Goal: Task Accomplishment & Management: Manage account settings

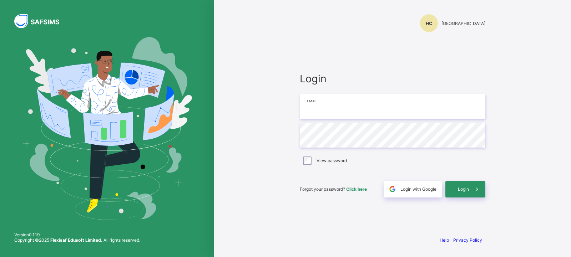
click at [413, 117] on input "email" at bounding box center [393, 106] width 186 height 25
type input "*"
type input "**********"
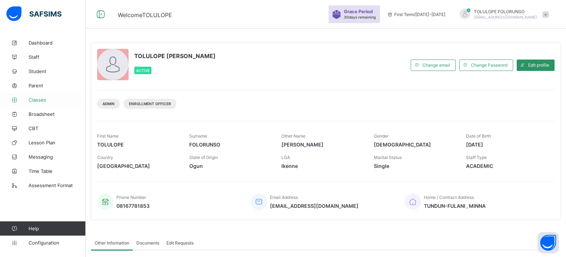
click at [37, 97] on span "Classes" at bounding box center [57, 100] width 57 height 6
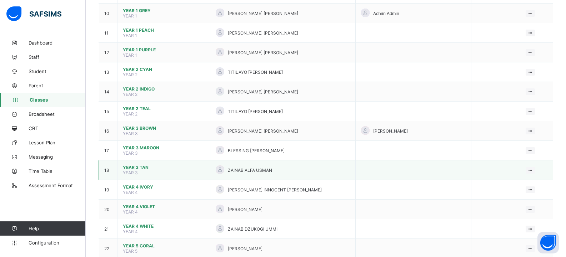
scroll to position [250, 0]
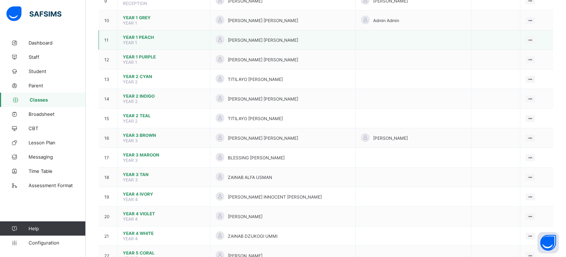
click at [132, 35] on span "YEAR 1 PEACH" at bounding box center [164, 37] width 82 height 5
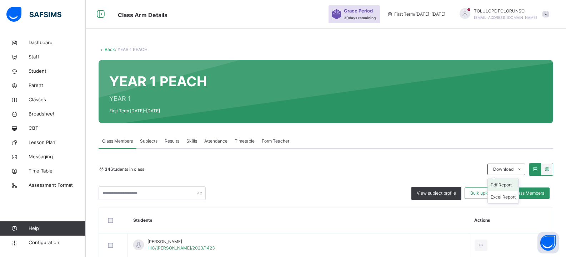
click at [505, 185] on li "Pdf Report" at bounding box center [503, 185] width 31 height 12
click at [110, 48] on link "Back" at bounding box center [110, 49] width 10 height 5
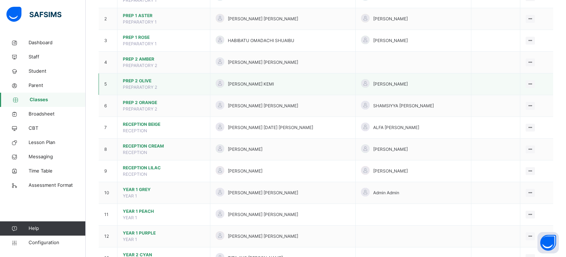
scroll to position [167, 0]
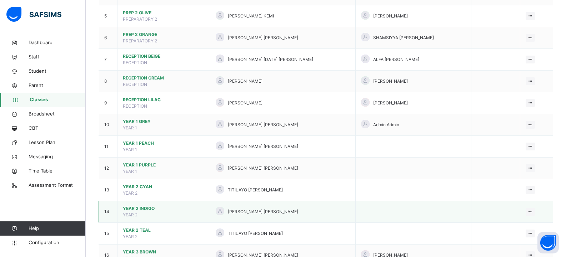
click at [144, 215] on td "YEAR 2 INDIGO YEAR 2" at bounding box center [163, 212] width 93 height 22
click at [145, 206] on span "YEAR 2 INDIGO" at bounding box center [164, 209] width 82 height 6
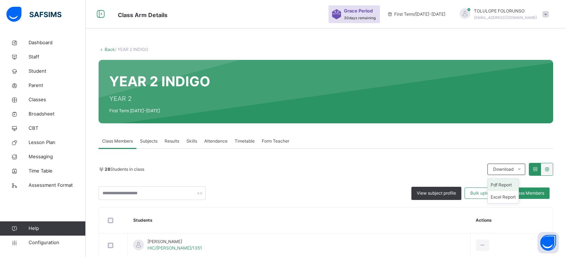
click at [500, 184] on li "Pdf Report" at bounding box center [503, 185] width 31 height 12
click at [111, 51] on link "Back" at bounding box center [110, 49] width 10 height 5
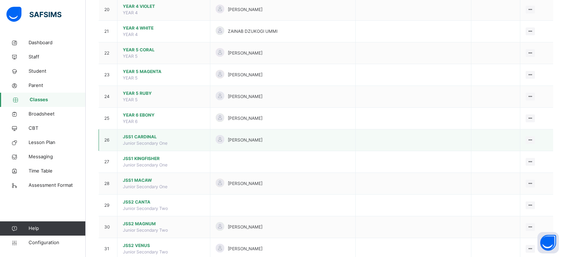
scroll to position [250, 0]
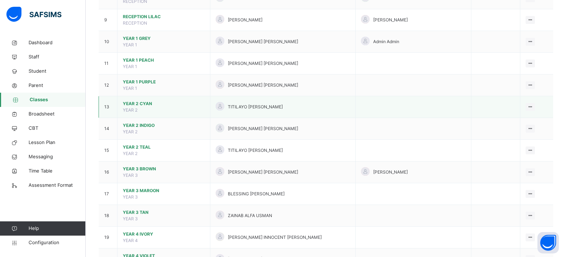
click at [151, 104] on span "YEAR 2 CYAN" at bounding box center [164, 104] width 82 height 6
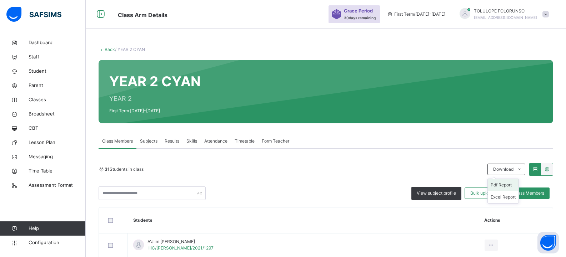
click at [502, 188] on li "Pdf Report" at bounding box center [503, 185] width 31 height 12
click at [503, 186] on li "Pdf Report" at bounding box center [503, 185] width 31 height 12
click at [106, 49] on link "Back" at bounding box center [110, 49] width 10 height 5
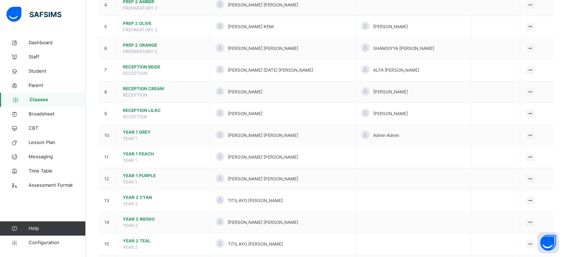
scroll to position [250, 0]
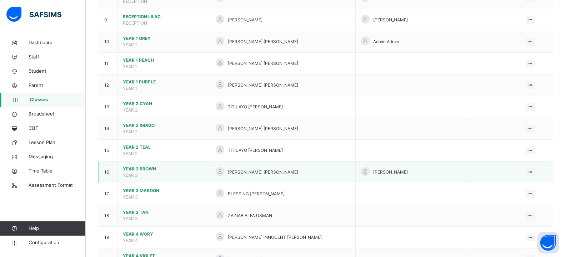
click at [132, 168] on span "YEAR 3 BROWN" at bounding box center [164, 169] width 82 height 6
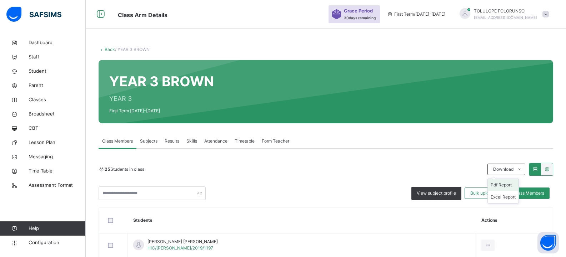
click at [505, 183] on li "Pdf Report" at bounding box center [503, 185] width 31 height 12
click at [105, 51] on link "Back" at bounding box center [110, 49] width 10 height 5
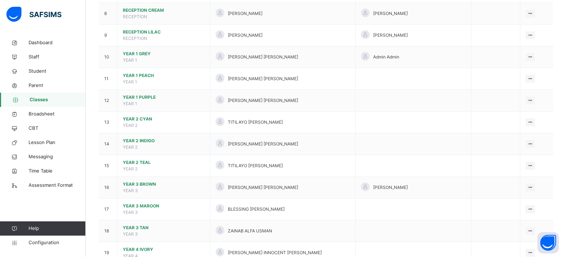
scroll to position [250, 0]
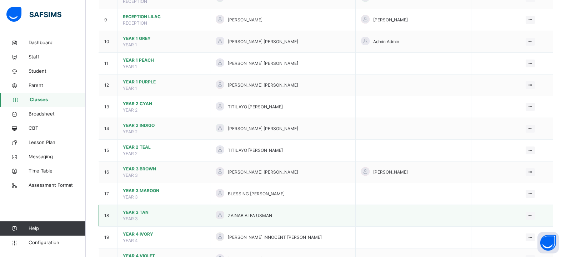
click at [140, 214] on span "YEAR 3 TAN" at bounding box center [164, 213] width 82 height 6
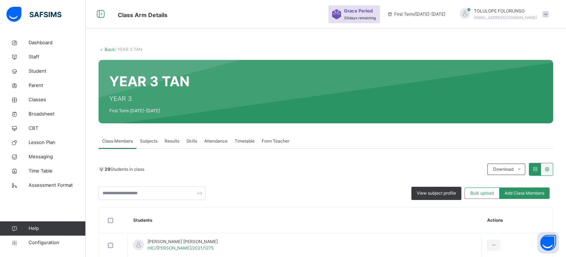
drag, startPoint x: 501, startPoint y: 184, endPoint x: 471, endPoint y: 181, distance: 29.7
click at [0, 0] on li "Pdf Report" at bounding box center [0, 0] width 0 height 0
click at [504, 168] on span "Download" at bounding box center [503, 169] width 20 height 6
click at [503, 188] on li "Pdf Report" at bounding box center [503, 185] width 31 height 12
drag, startPoint x: 105, startPoint y: 50, endPoint x: 44, endPoint y: 10, distance: 72.6
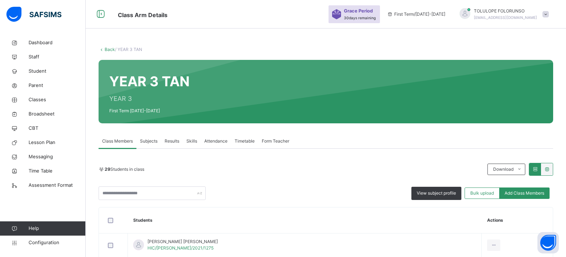
click at [105, 50] on link "Back" at bounding box center [110, 49] width 10 height 5
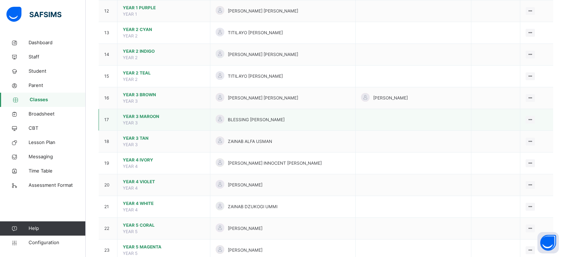
scroll to position [333, 0]
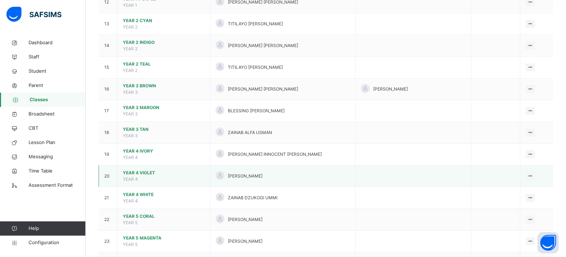
click at [138, 174] on span "YEAR 4 VIOLET" at bounding box center [164, 173] width 82 height 6
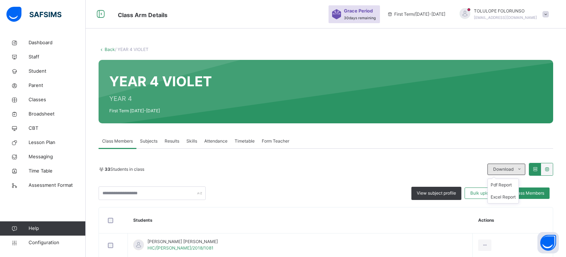
click at [501, 170] on span "Download" at bounding box center [503, 169] width 20 height 6
click at [506, 187] on li "Pdf Report" at bounding box center [503, 185] width 31 height 12
click at [110, 48] on link "Back" at bounding box center [110, 49] width 10 height 5
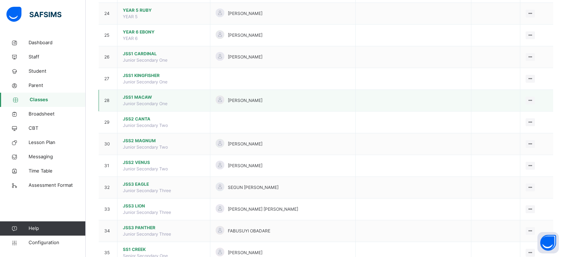
scroll to position [500, 0]
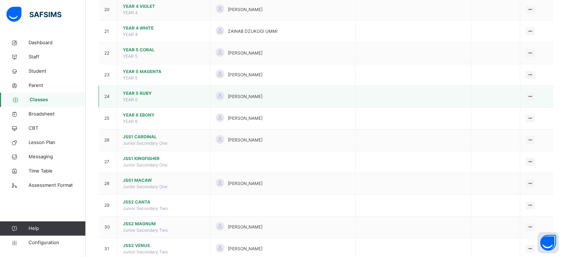
click at [140, 96] on span "YEAR 5 RUBY" at bounding box center [164, 93] width 82 height 6
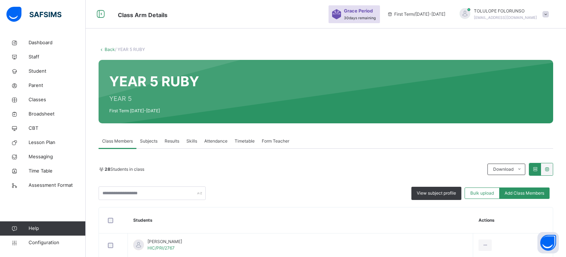
drag, startPoint x: 454, startPoint y: 180, endPoint x: 417, endPoint y: 176, distance: 37.6
click at [364, 176] on div "28 Students in class Download Pdf Report Excel Report" at bounding box center [326, 169] width 454 height 13
click at [499, 186] on li "Pdf Report" at bounding box center [503, 185] width 31 height 12
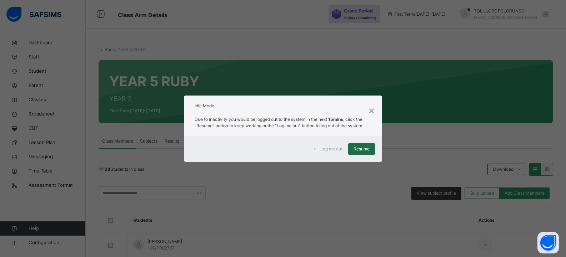
click at [357, 149] on span "Resume" at bounding box center [361, 149] width 16 height 6
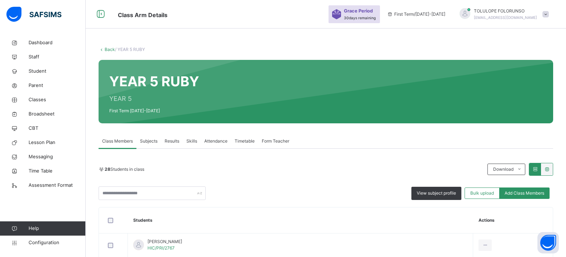
click at [109, 48] on link "Back" at bounding box center [110, 49] width 10 height 5
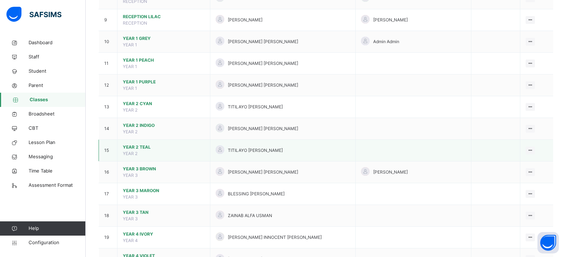
scroll to position [333, 0]
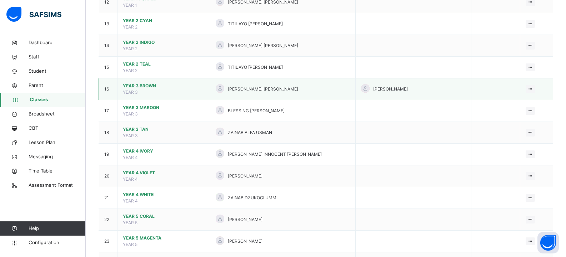
click at [153, 91] on td "YEAR 3 BROWN YEAR 3" at bounding box center [163, 90] width 93 height 22
click at [142, 85] on span "YEAR 3 BROWN" at bounding box center [164, 86] width 82 height 6
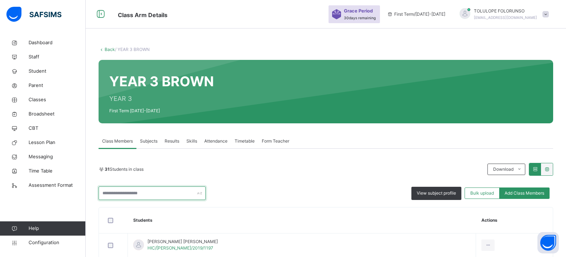
click at [163, 193] on input "text" at bounding box center [152, 194] width 107 height 14
click at [148, 193] on input "****" at bounding box center [152, 194] width 107 height 14
type input "*"
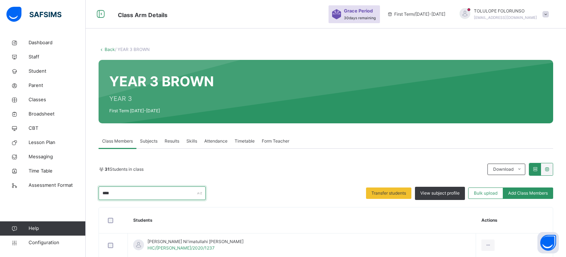
click at [149, 191] on input "****" at bounding box center [152, 194] width 107 height 14
type input "*"
click at [122, 191] on input "****" at bounding box center [152, 194] width 107 height 14
click at [131, 189] on input "****" at bounding box center [152, 194] width 107 height 14
click at [135, 190] on input "****" at bounding box center [152, 194] width 107 height 14
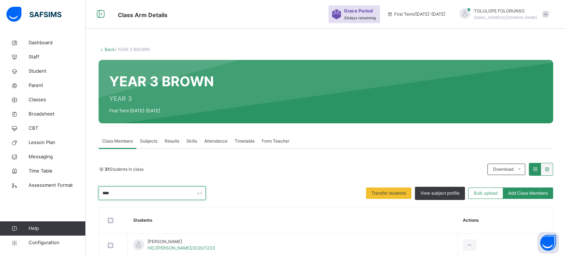
click at [134, 193] on input "****" at bounding box center [152, 194] width 107 height 14
click at [125, 194] on input "****" at bounding box center [152, 194] width 107 height 14
type input "*"
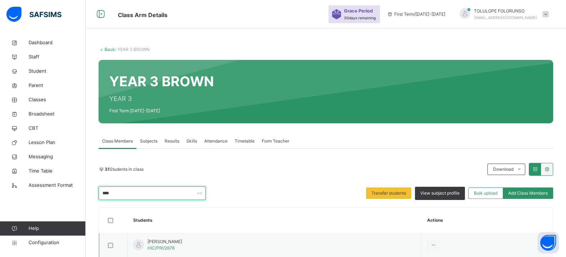
type input "****"
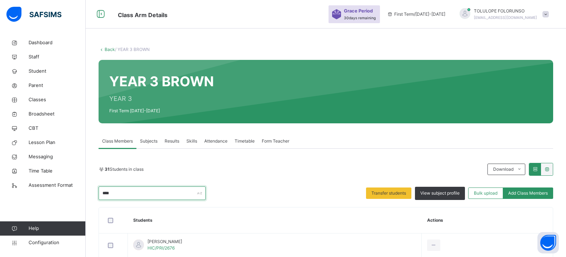
click at [129, 197] on input "****" at bounding box center [152, 194] width 107 height 14
click at [391, 197] on div "Transfer students" at bounding box center [388, 193] width 45 height 11
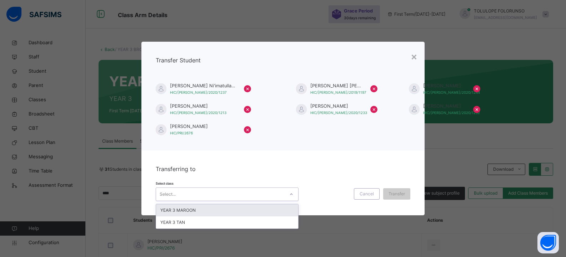
click at [217, 192] on div "Select..." at bounding box center [220, 194] width 128 height 11
click at [214, 213] on div "YEAR 3 MAROON" at bounding box center [227, 211] width 142 height 12
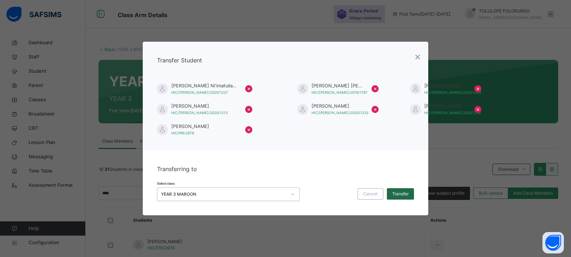
click at [402, 196] on span "Transfer" at bounding box center [400, 194] width 16 height 6
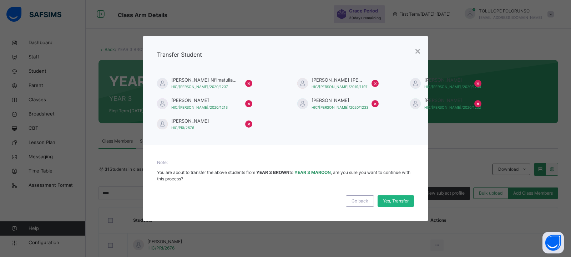
click at [395, 199] on span "Yes, Transfer" at bounding box center [396, 201] width 26 height 6
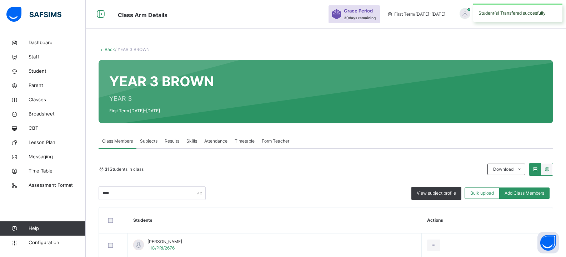
click at [107, 45] on div "Back / YEAR 3 BROWN YEAR 3 BROWN YEAR 3 First Term 2025-2026 Class Members Subj…" at bounding box center [326, 166] width 480 height 261
drag, startPoint x: 106, startPoint y: 50, endPoint x: 120, endPoint y: 2, distance: 49.1
click at [106, 50] on link "Back" at bounding box center [110, 49] width 10 height 5
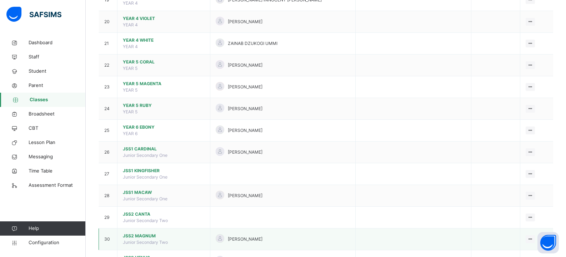
scroll to position [417, 0]
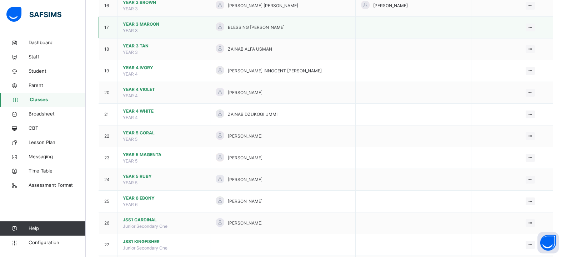
click at [158, 28] on td "YEAR 3 MAROON YEAR 3" at bounding box center [163, 28] width 93 height 22
click at [130, 22] on span "YEAR 3 MAROON" at bounding box center [164, 24] width 82 height 6
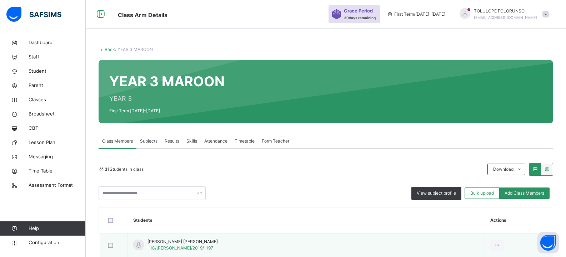
drag, startPoint x: 448, startPoint y: 185, endPoint x: 207, endPoint y: 235, distance: 246.1
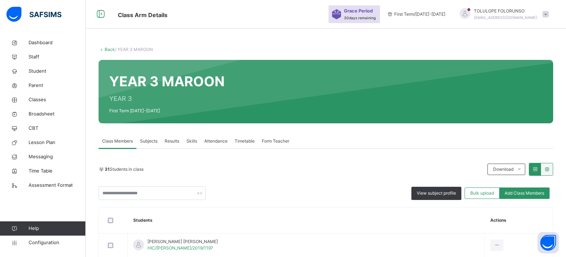
drag, startPoint x: 207, startPoint y: 235, endPoint x: 339, endPoint y: 158, distance: 152.7
drag, startPoint x: 508, startPoint y: 184, endPoint x: 458, endPoint y: 166, distance: 52.7
click at [0, 0] on li "Pdf Report" at bounding box center [0, 0] width 0 height 0
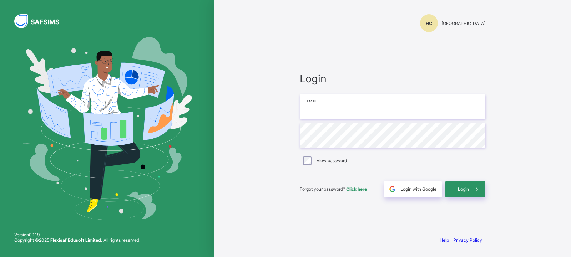
click at [324, 106] on input "email" at bounding box center [393, 106] width 186 height 25
type input "*"
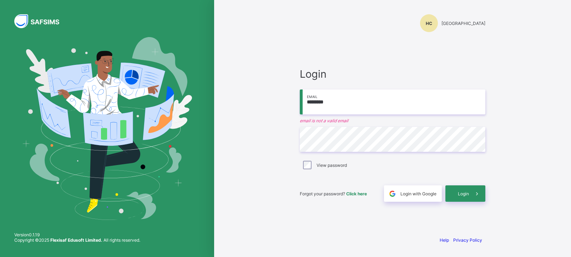
type input "**********"
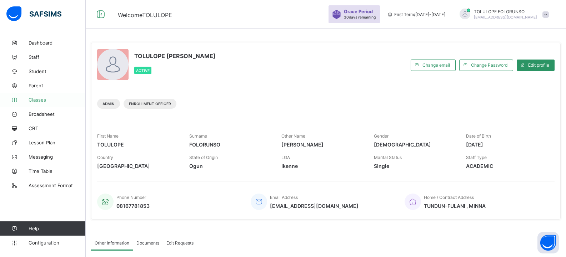
click at [44, 98] on span "Classes" at bounding box center [57, 100] width 57 height 6
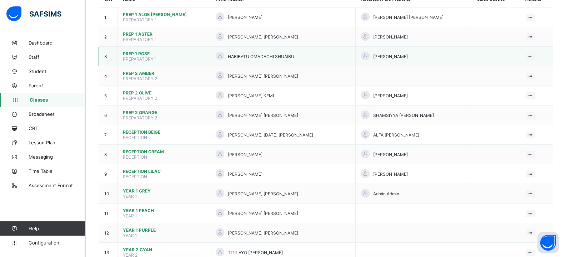
scroll to position [83, 0]
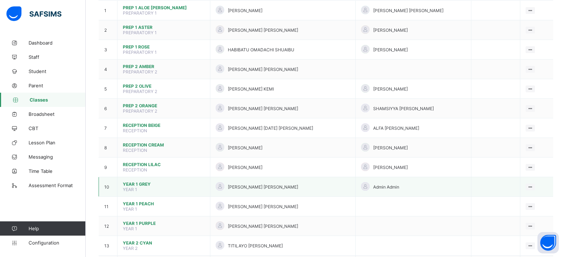
click at [135, 182] on span "YEAR 1 GREY" at bounding box center [164, 184] width 82 height 5
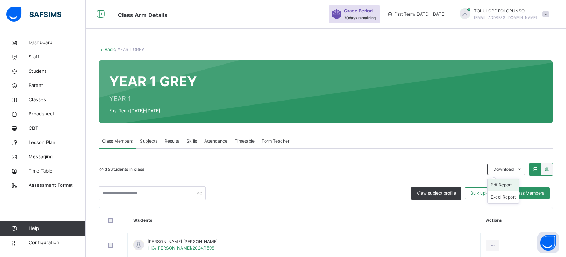
click at [496, 186] on li "Pdf Report" at bounding box center [503, 185] width 31 height 12
click at [111, 50] on link "Back" at bounding box center [110, 49] width 10 height 5
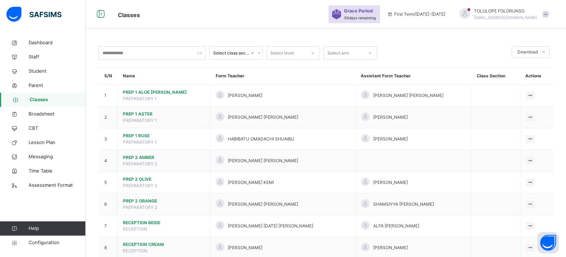
scroll to position [250, 0]
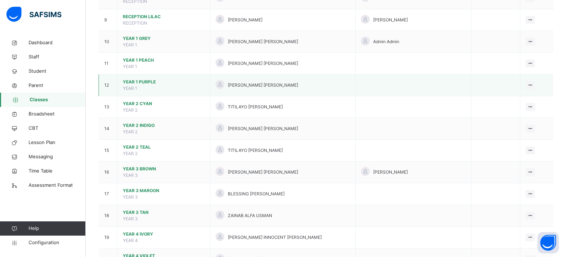
click at [142, 84] on span "YEAR 1 PURPLE" at bounding box center [164, 82] width 82 height 6
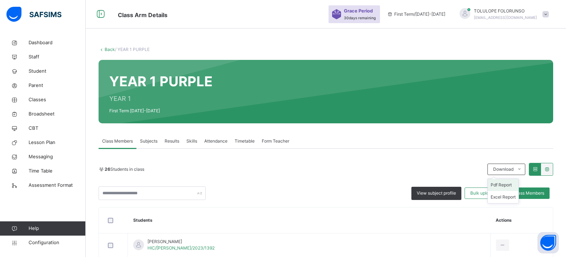
click at [506, 186] on li "Pdf Report" at bounding box center [503, 185] width 31 height 12
click at [107, 49] on link "Back" at bounding box center [110, 49] width 10 height 5
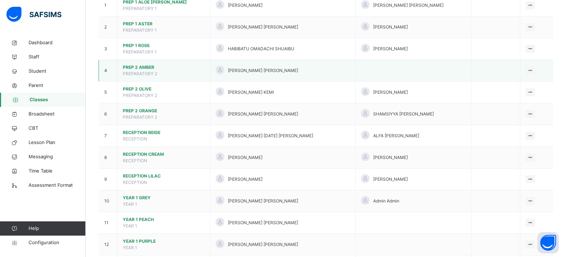
scroll to position [167, 0]
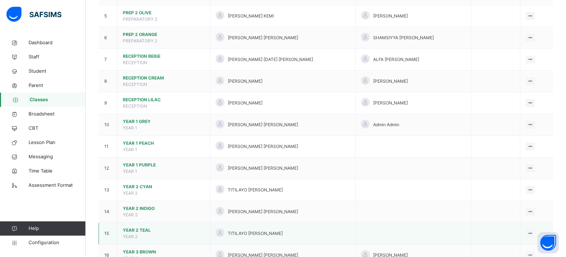
click at [141, 232] on span "YEAR 2 TEAL" at bounding box center [164, 230] width 82 height 6
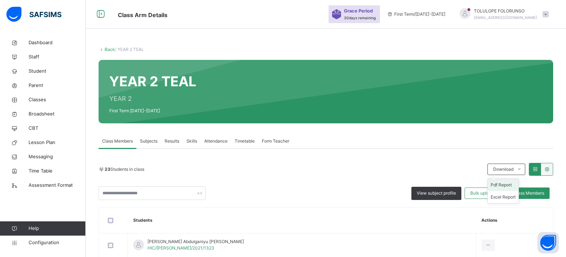
click at [505, 186] on li "Pdf Report" at bounding box center [503, 185] width 31 height 12
click at [110, 51] on link "Back" at bounding box center [110, 49] width 10 height 5
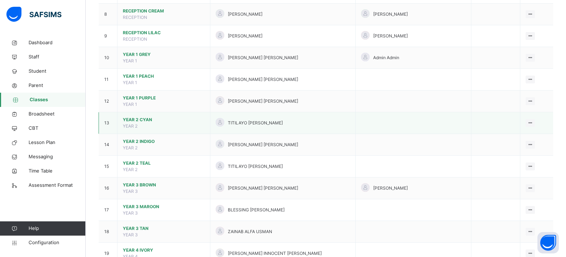
scroll to position [250, 0]
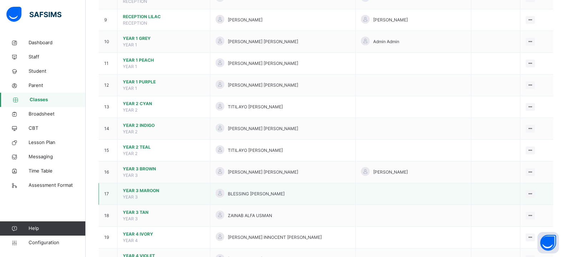
click at [146, 191] on span "YEAR 3 MAROON" at bounding box center [164, 191] width 82 height 6
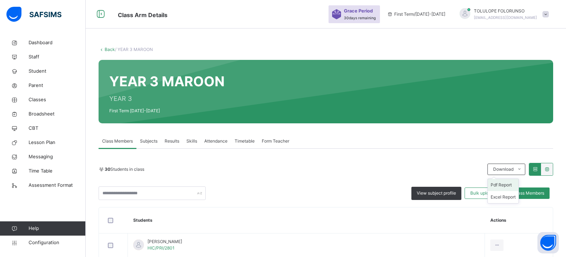
click at [500, 186] on li "Pdf Report" at bounding box center [503, 185] width 31 height 12
drag, startPoint x: 500, startPoint y: 186, endPoint x: 317, endPoint y: 101, distance: 202.2
click at [0, 0] on li "Pdf Report" at bounding box center [0, 0] width 0 height 0
click at [106, 50] on link "Back" at bounding box center [110, 49] width 10 height 5
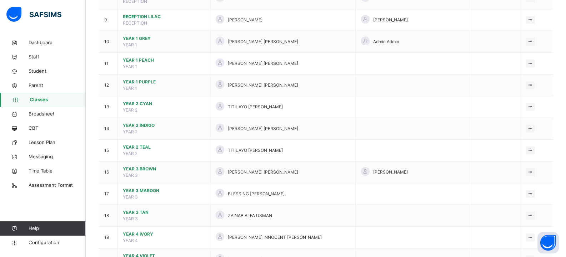
scroll to position [417, 0]
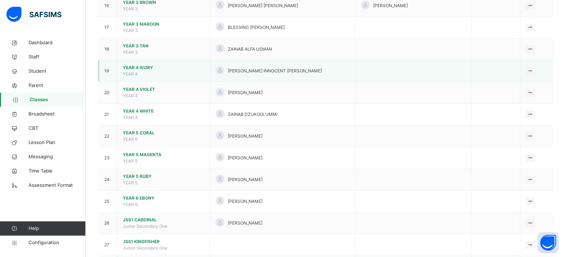
click at [141, 67] on span "YEAR 4 IVORY" at bounding box center [164, 68] width 82 height 6
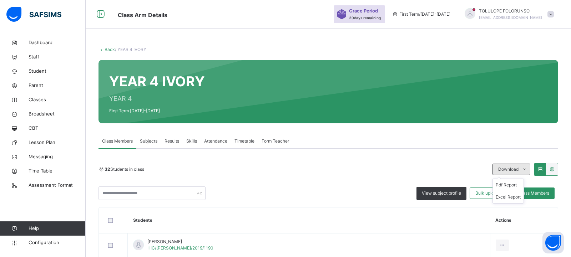
click at [503, 170] on span "Download" at bounding box center [508, 169] width 20 height 6
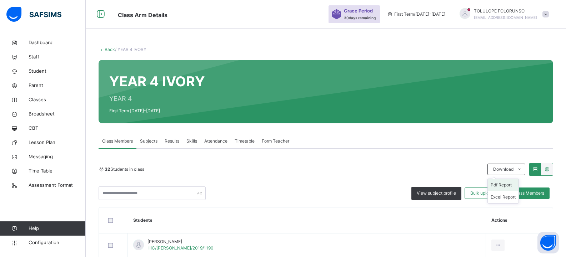
click at [500, 187] on li "Pdf Report" at bounding box center [503, 185] width 31 height 12
click at [107, 49] on link "Back" at bounding box center [110, 49] width 10 height 5
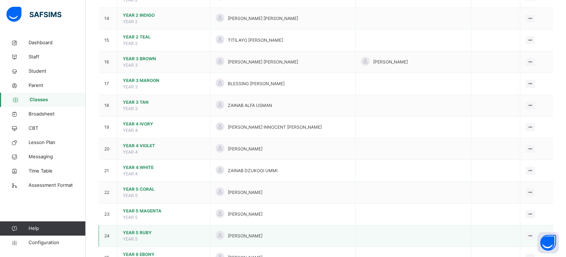
scroll to position [417, 0]
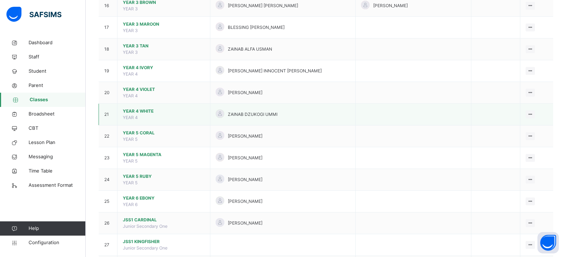
click at [141, 112] on span "YEAR 4 WHITE" at bounding box center [164, 111] width 82 height 6
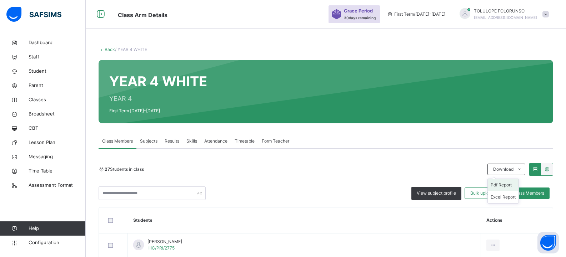
click at [503, 185] on li "Pdf Report" at bounding box center [503, 185] width 31 height 12
click at [106, 48] on link "Back" at bounding box center [110, 49] width 10 height 5
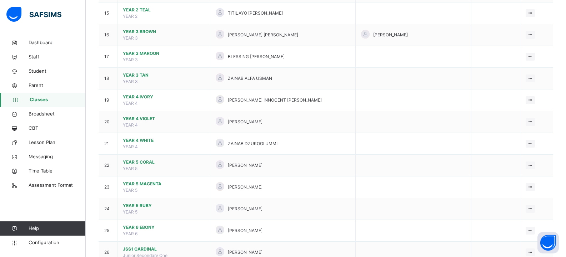
scroll to position [383, 0]
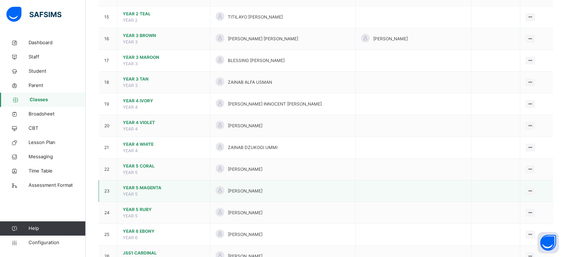
click at [137, 188] on span "YEAR 5 MAGENTA" at bounding box center [164, 188] width 82 height 6
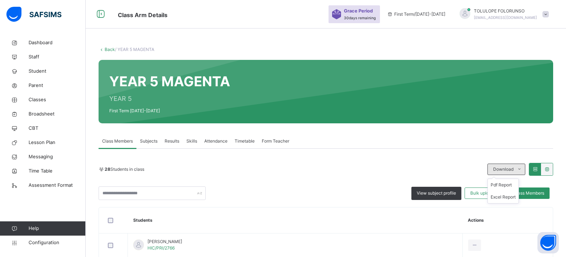
click at [504, 167] on span "Download" at bounding box center [503, 169] width 20 height 6
click at [499, 184] on li "Pdf Report" at bounding box center [503, 185] width 31 height 12
click at [111, 50] on link "Back" at bounding box center [110, 49] width 10 height 5
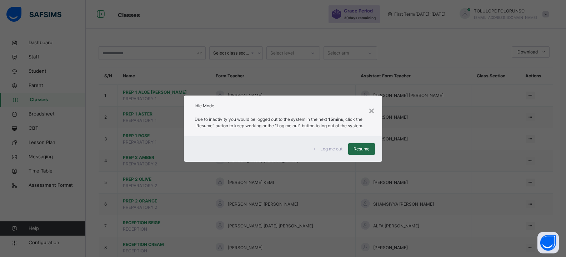
click at [364, 150] on span "Resume" at bounding box center [361, 149] width 16 height 6
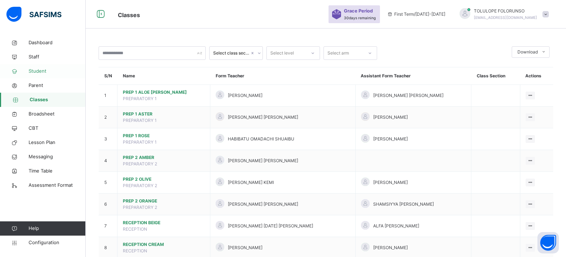
click at [44, 68] on span "Student" at bounding box center [57, 71] width 57 height 7
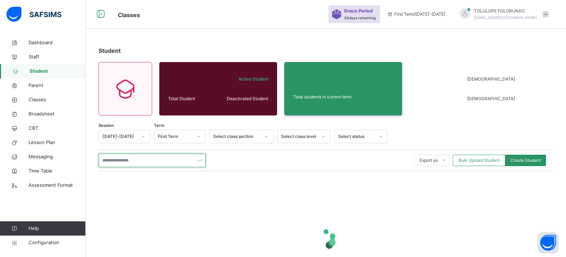
click at [137, 163] on input "text" at bounding box center [152, 161] width 107 height 14
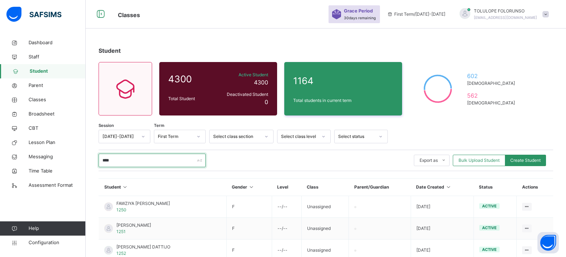
type input "****"
click at [549, 15] on span at bounding box center [545, 14] width 6 height 6
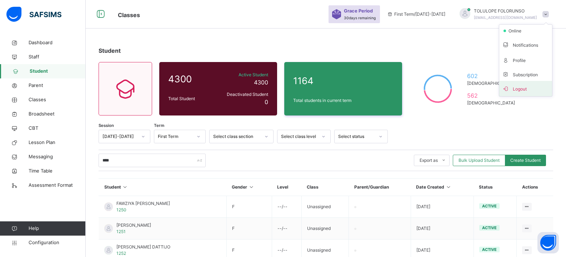
click at [520, 89] on span "Logout" at bounding box center [525, 89] width 47 height 10
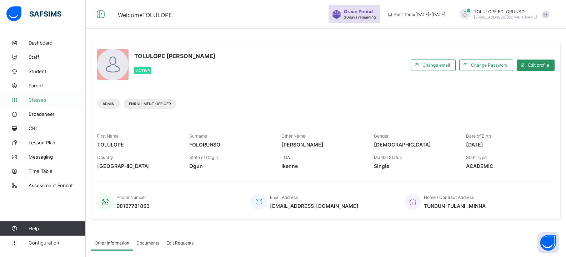
click at [40, 100] on span "Classes" at bounding box center [57, 100] width 57 height 6
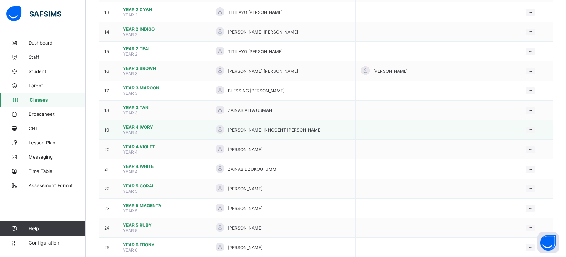
scroll to position [333, 0]
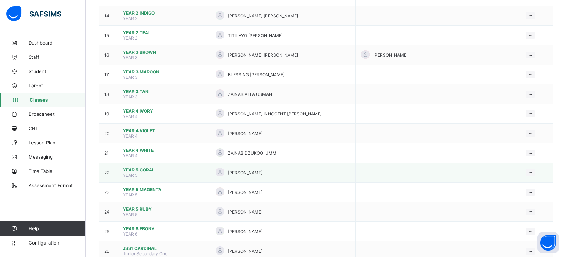
click at [150, 172] on span "YEAR 5 CORAL" at bounding box center [164, 169] width 82 height 5
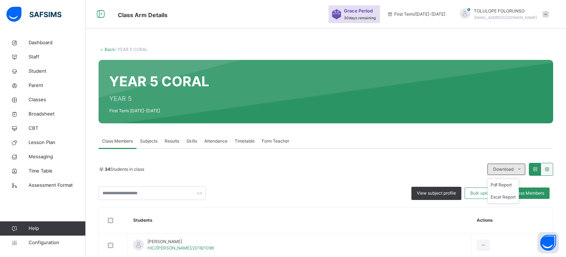
click at [513, 170] on span "Download" at bounding box center [503, 169] width 20 height 6
click at [504, 186] on li "Pdf Report" at bounding box center [503, 185] width 31 height 12
click at [109, 51] on link "Back" at bounding box center [110, 49] width 10 height 5
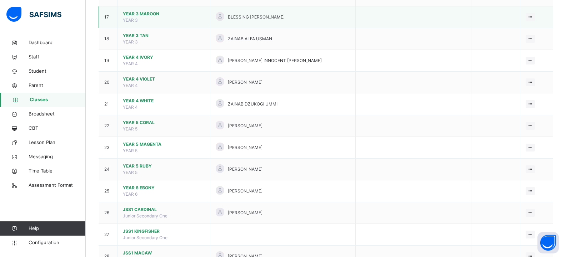
scroll to position [500, 0]
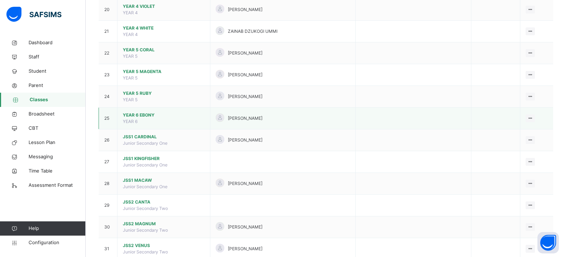
click at [140, 116] on span "YEAR 6 EBONY" at bounding box center [164, 115] width 82 height 6
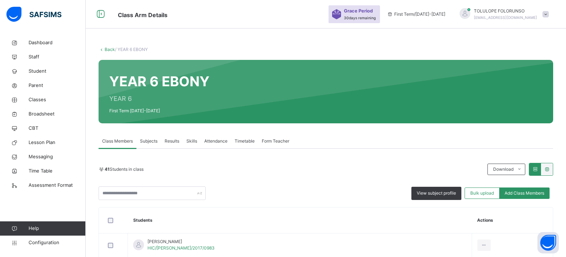
drag, startPoint x: 502, startPoint y: 185, endPoint x: 488, endPoint y: 184, distance: 13.9
click at [0, 0] on li "Pdf Report" at bounding box center [0, 0] width 0 height 0
click at [112, 49] on link "Back" at bounding box center [110, 49] width 10 height 5
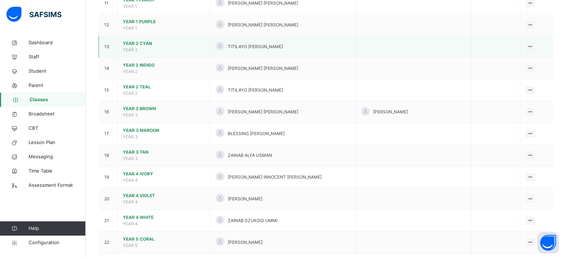
scroll to position [333, 0]
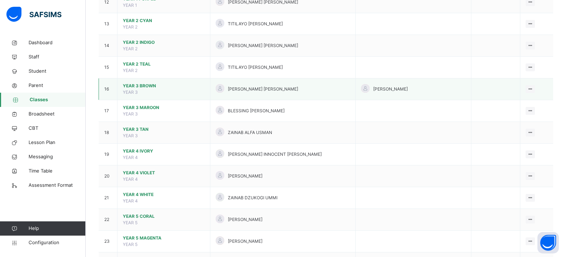
click at [148, 88] on span "YEAR 3 BROWN" at bounding box center [164, 86] width 82 height 6
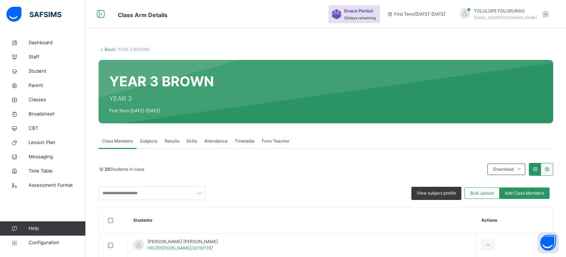
click at [106, 49] on link "Back" at bounding box center [110, 49] width 10 height 5
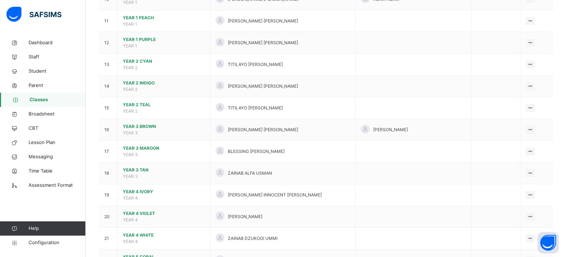
scroll to position [417, 0]
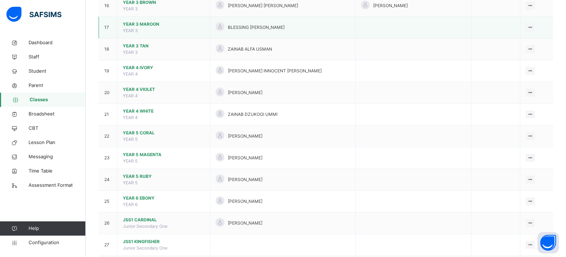
click at [130, 25] on span "YEAR 3 MAROON" at bounding box center [164, 24] width 82 height 6
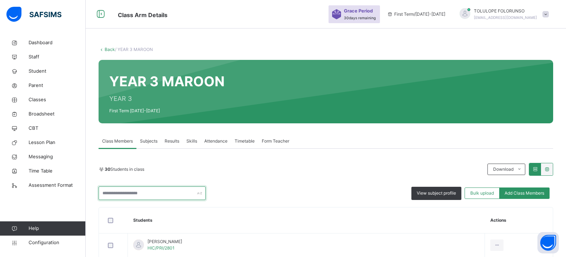
click at [130, 195] on input "text" at bounding box center [152, 194] width 107 height 14
click at [126, 192] on input "text" at bounding box center [152, 194] width 107 height 14
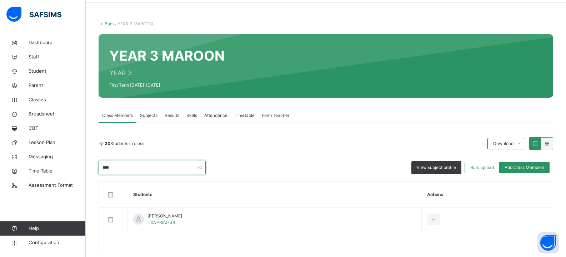
scroll to position [40, 0]
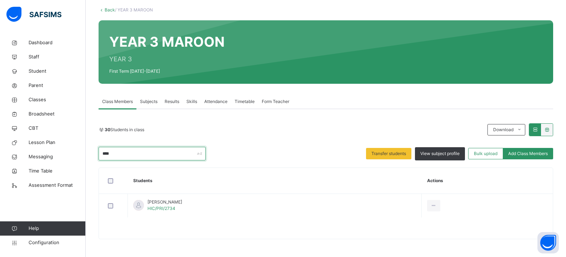
click at [141, 153] on input "****" at bounding box center [152, 154] width 107 height 14
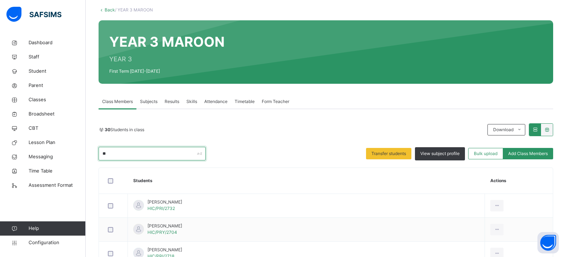
type input "*"
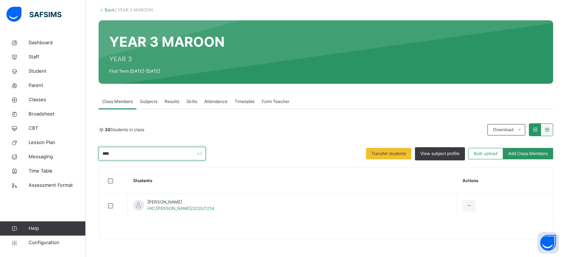
click at [142, 154] on input "****" at bounding box center [152, 154] width 107 height 14
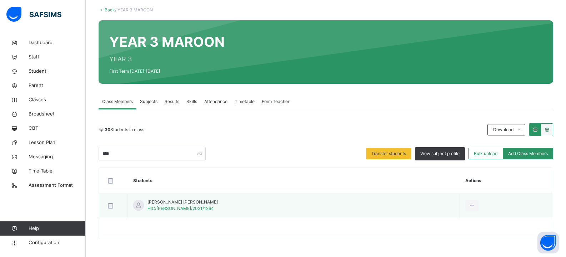
click at [109, 209] on div at bounding box center [113, 205] width 17 height 15
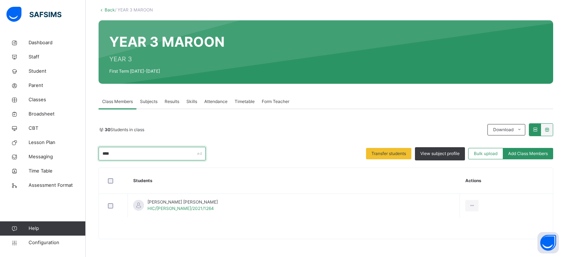
click at [150, 156] on input "****" at bounding box center [152, 154] width 107 height 14
click at [135, 155] on input "****" at bounding box center [152, 154] width 107 height 14
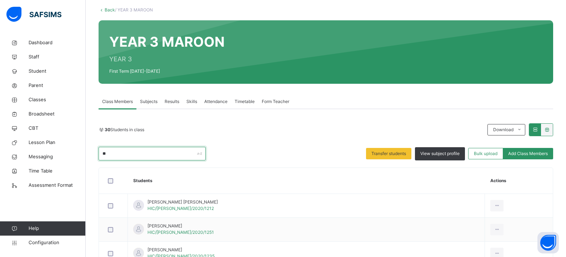
type input "*"
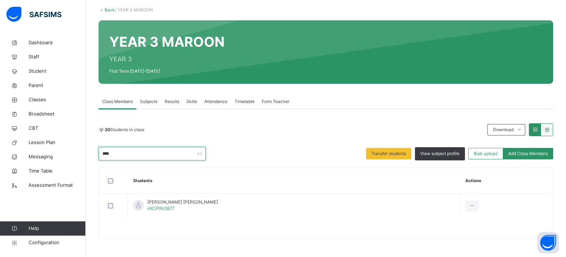
click at [137, 154] on input "****" at bounding box center [152, 154] width 107 height 14
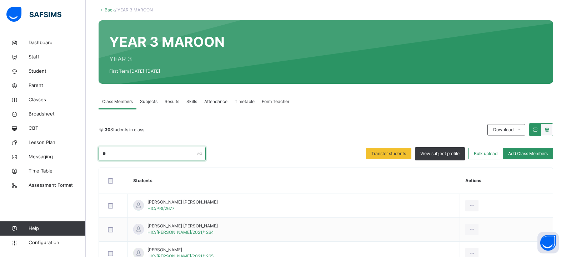
type input "*"
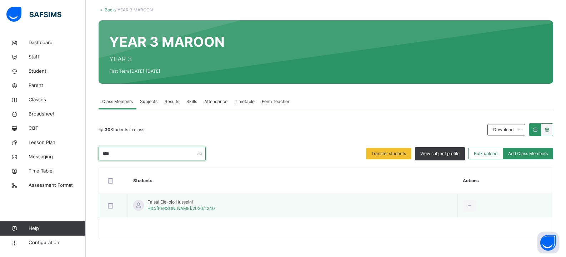
type input "****"
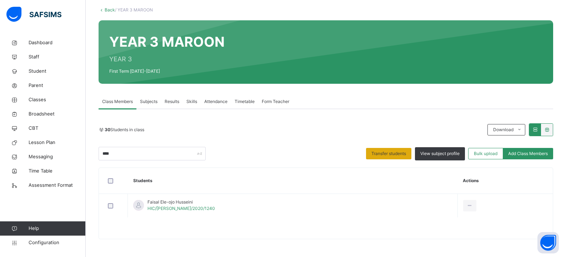
click at [397, 155] on span "Transfer students" at bounding box center [388, 154] width 35 height 6
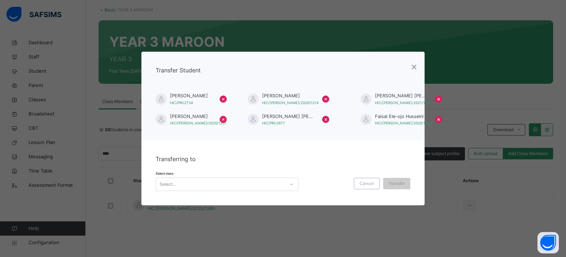
click at [190, 182] on div "Select..." at bounding box center [220, 184] width 128 height 11
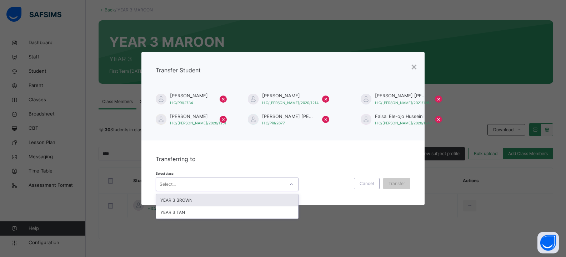
click at [187, 201] on div "YEAR 3 BROWN" at bounding box center [227, 201] width 142 height 12
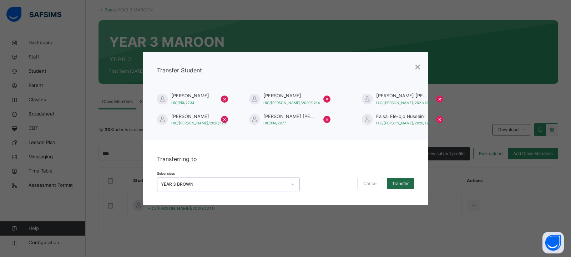
click at [404, 186] on span "Transfer" at bounding box center [400, 184] width 16 height 6
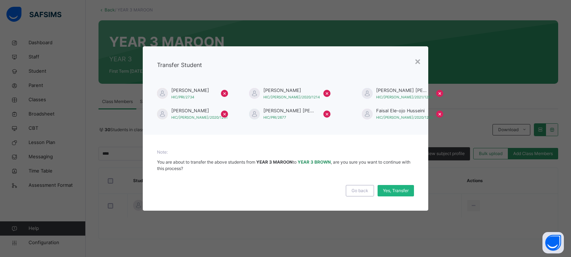
click at [390, 190] on span "Yes, Transfer" at bounding box center [396, 191] width 26 height 6
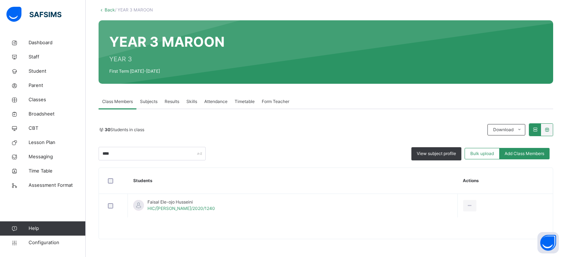
click at [112, 9] on link "Back" at bounding box center [110, 9] width 10 height 5
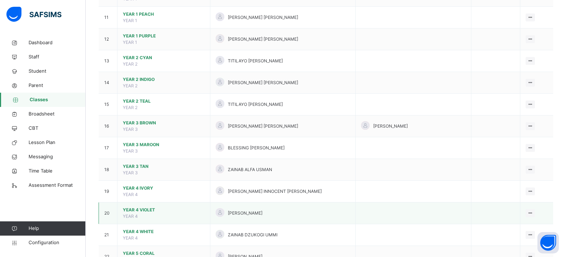
scroll to position [250, 0]
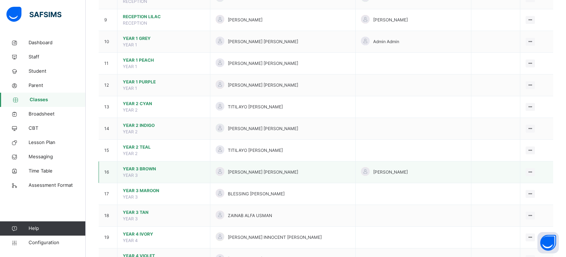
click at [151, 167] on span "YEAR 3 BROWN" at bounding box center [164, 169] width 82 height 6
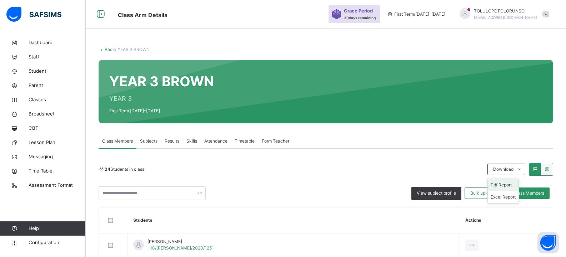
click at [507, 187] on li "Pdf Report" at bounding box center [503, 185] width 31 height 12
click at [496, 185] on li "Pdf Report" at bounding box center [503, 185] width 31 height 12
drag, startPoint x: 514, startPoint y: 186, endPoint x: 369, endPoint y: 143, distance: 151.5
click at [0, 0] on li "Pdf Report" at bounding box center [0, 0] width 0 height 0
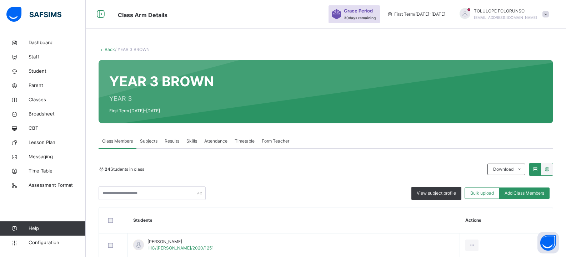
click at [0, 0] on li "Pdf Report" at bounding box center [0, 0] width 0 height 0
click at [545, 12] on div "TOLULOPE FOLORUNSO toluziny@gmail.com" at bounding box center [502, 14] width 100 height 13
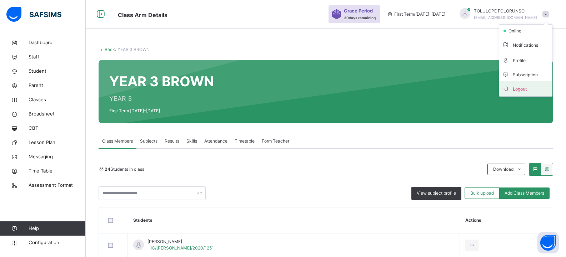
click at [524, 92] on span "Logout" at bounding box center [525, 89] width 47 height 10
